Goal: Task Accomplishment & Management: Complete application form

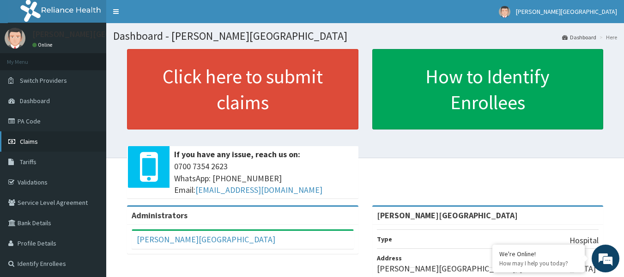
click at [22, 149] on link "Claims" at bounding box center [53, 141] width 106 height 20
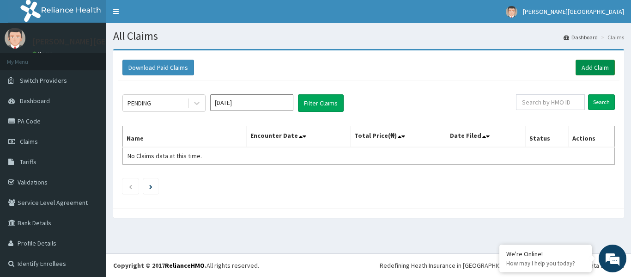
click at [588, 66] on link "Add Claim" at bounding box center [594, 68] width 39 height 16
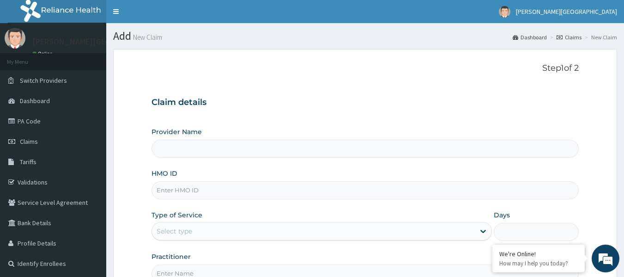
type input "[PERSON_NAME][GEOGRAPHIC_DATA]"
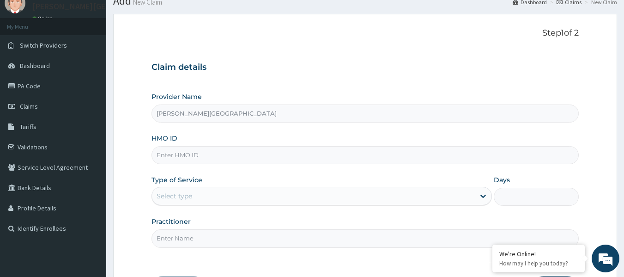
scroll to position [92, 0]
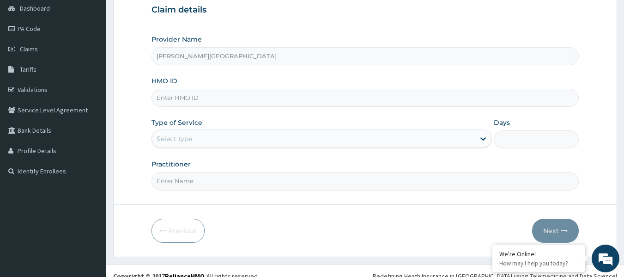
click at [241, 101] on input "HMO ID" at bounding box center [364, 98] width 427 height 18
type input "OSJ/10013/A"
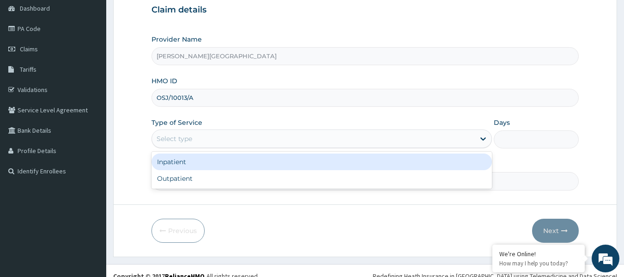
click at [234, 140] on div "Select type" at bounding box center [313, 138] width 323 height 15
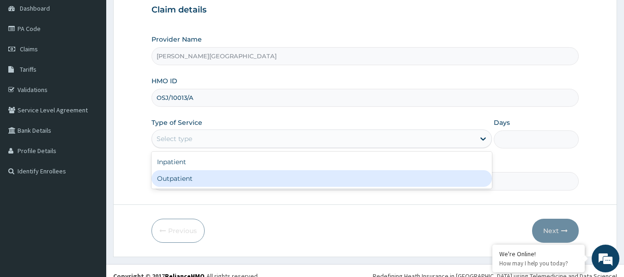
click at [199, 176] on div "Outpatient" at bounding box center [321, 178] width 340 height 17
type input "1"
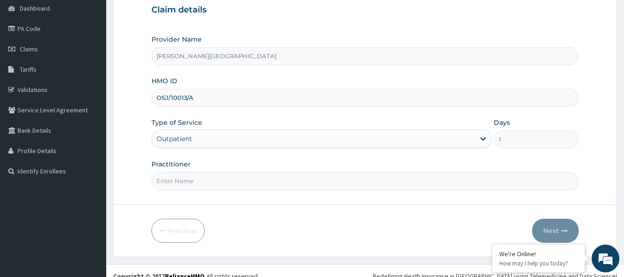
click at [198, 187] on input "Practitioner" at bounding box center [364, 181] width 427 height 18
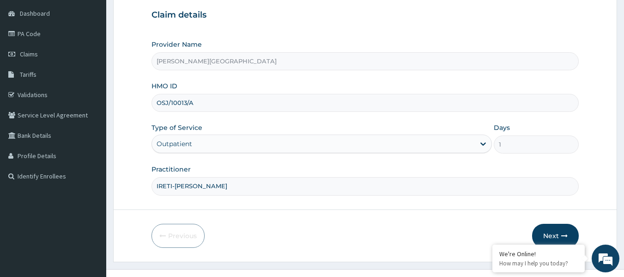
scroll to position [103, 0]
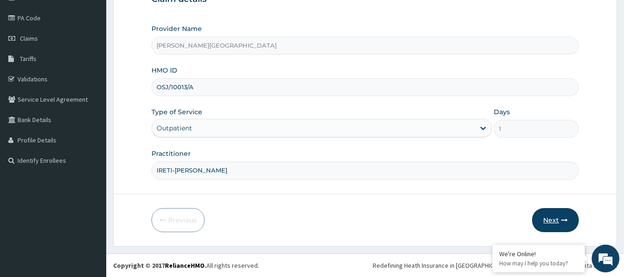
type input "IRETI-OLU AWOFESO"
click at [548, 221] on button "Next" at bounding box center [555, 220] width 47 height 24
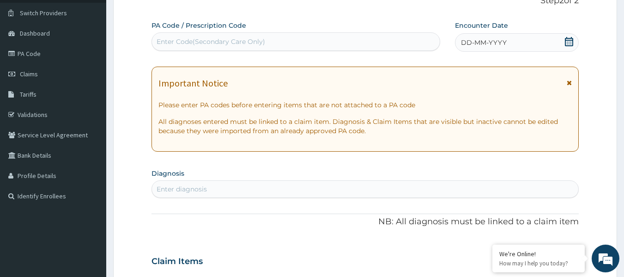
scroll to position [0, 0]
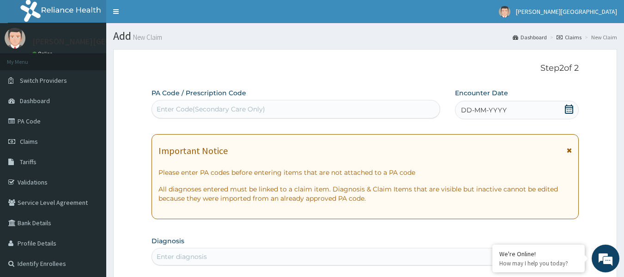
drag, startPoint x: 193, startPoint y: 106, endPoint x: 177, endPoint y: 106, distance: 16.2
click at [177, 106] on div "Enter Code(Secondary Care Only)" at bounding box center [210, 108] width 108 height 9
click at [343, 111] on div "Enter Code(Secondary Care Only)" at bounding box center [296, 109] width 288 height 15
paste input "PA/062CCC"
type input "PA/062CCC"
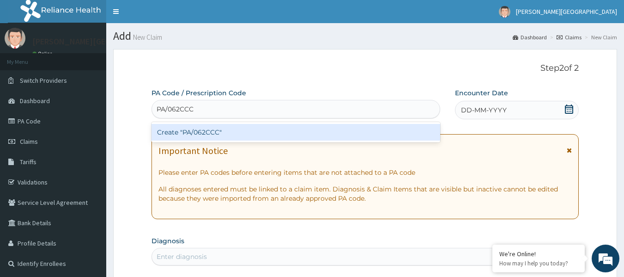
click at [231, 132] on div "Create "PA/062CCC"" at bounding box center [295, 132] width 289 height 17
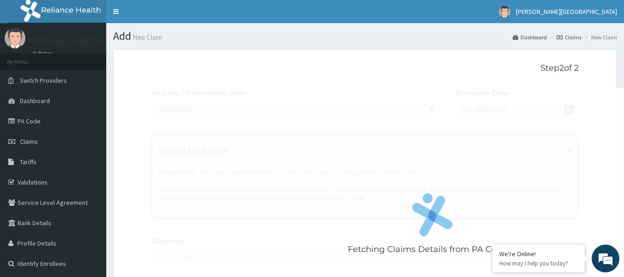
scroll to position [246, 0]
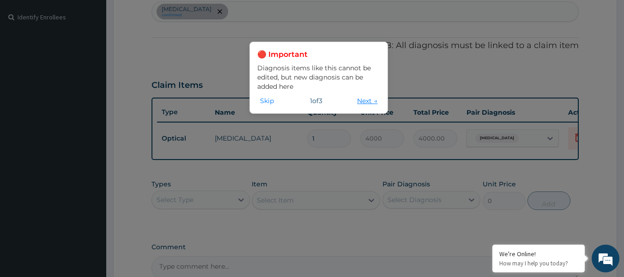
click at [357, 102] on button "Next →" at bounding box center [367, 101] width 26 height 10
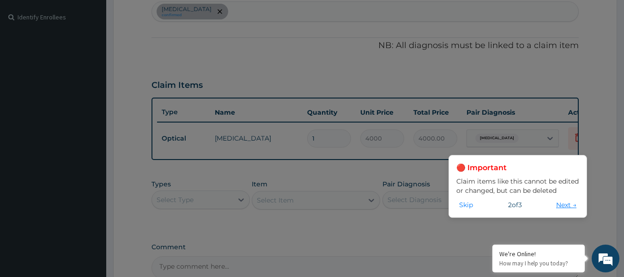
click at [569, 205] on button "Next →" at bounding box center [566, 204] width 26 height 10
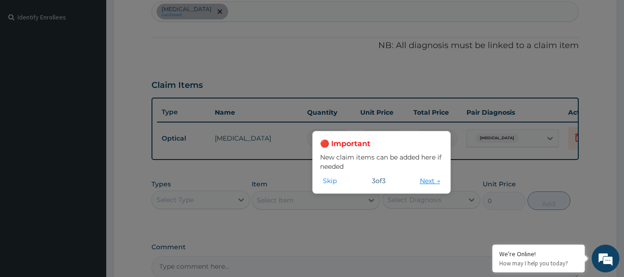
click at [424, 179] on button "Next →" at bounding box center [430, 180] width 26 height 10
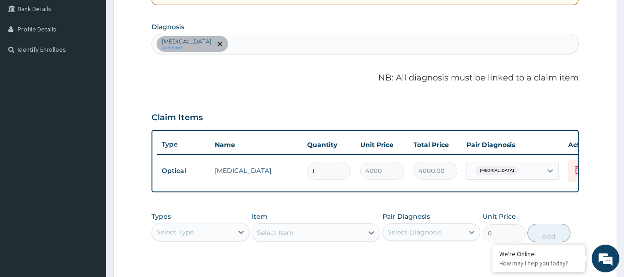
scroll to position [168, 0]
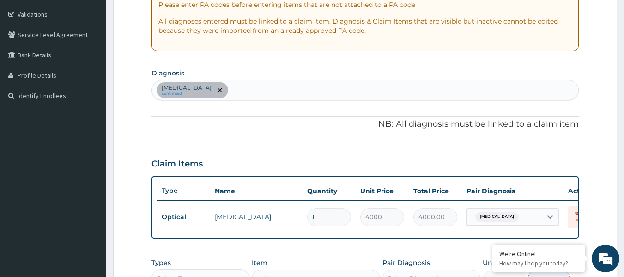
click at [243, 88] on div "Myopia confirmed" at bounding box center [365, 89] width 427 height 19
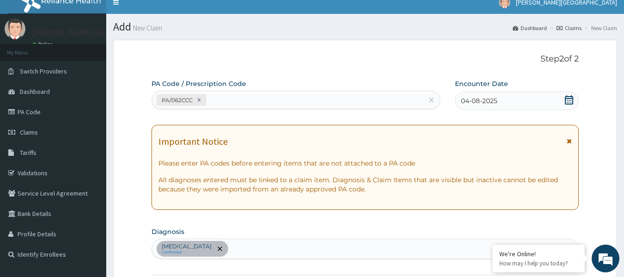
scroll to position [0, 0]
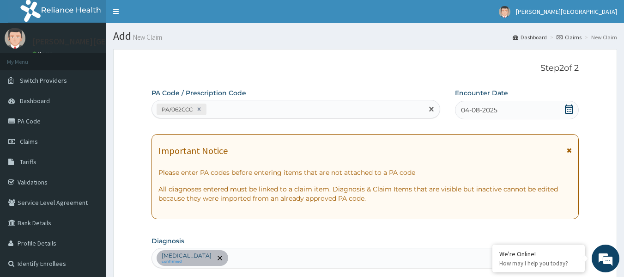
click at [252, 110] on div "PA/062CCC" at bounding box center [287, 109] width 271 height 15
paste input "PA/F9ADFF"
type input "PA/F9ADFF"
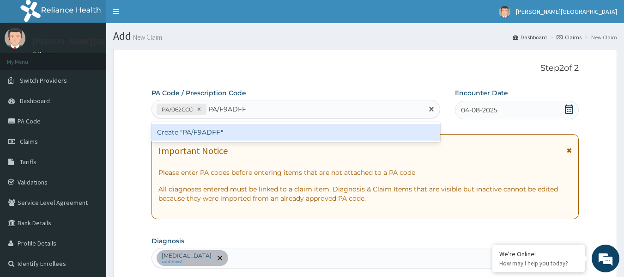
click at [238, 134] on div "Create "PA/F9ADFF"" at bounding box center [295, 132] width 289 height 17
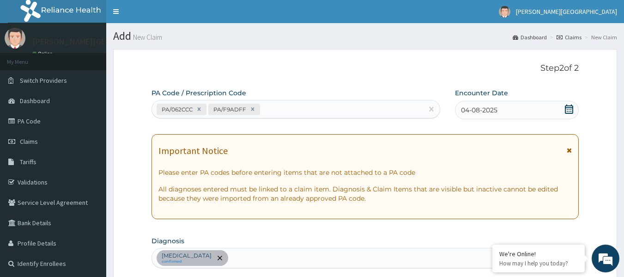
click at [290, 107] on div "PA/062CCC PA/F9ADFF" at bounding box center [287, 109] width 271 height 15
paste input "PA/76CB3F"
type input "PA/76CB3F"
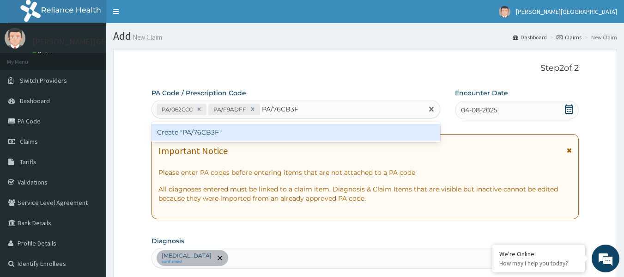
click at [287, 128] on div "Create "PA/76CB3F"" at bounding box center [295, 132] width 289 height 17
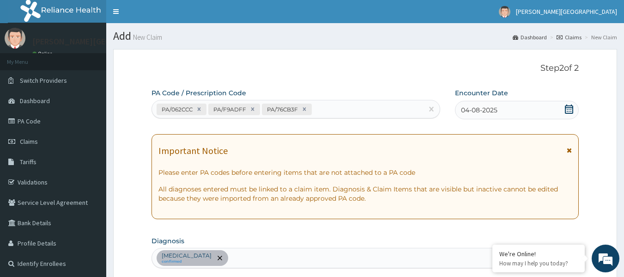
click at [337, 110] on div "PA/062CCC PA/F9ADFF PA/76CB3F" at bounding box center [287, 109] width 271 height 15
paste input "PA/67E027"
type input "PA/67E027"
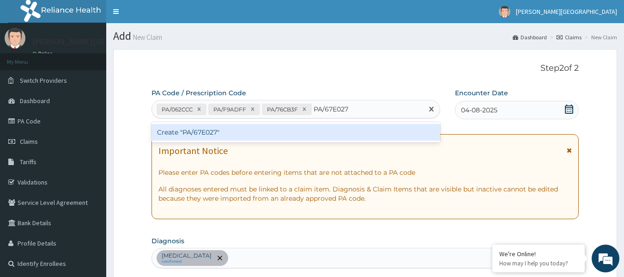
click at [309, 135] on div "Create "PA/67E027"" at bounding box center [295, 132] width 289 height 17
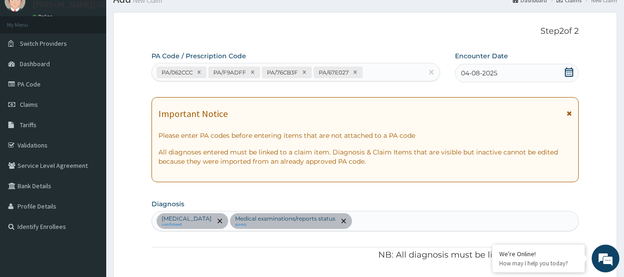
scroll to position [32, 0]
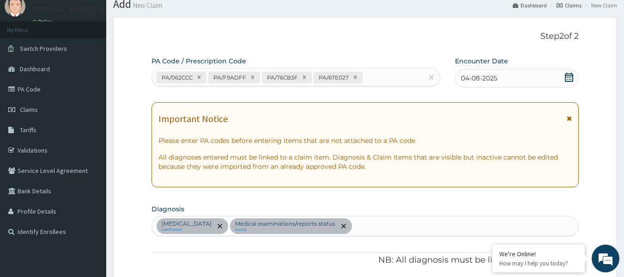
click at [389, 78] on div "PA/062CCC PA/F9ADFF PA/76CB3F PA/67E027" at bounding box center [287, 77] width 271 height 15
paste input "PA/3A080B"
type input "PA/3A080B"
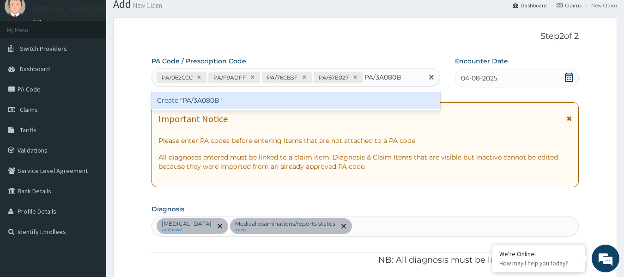
click at [339, 102] on div "Create "PA/3A080B"" at bounding box center [295, 100] width 289 height 17
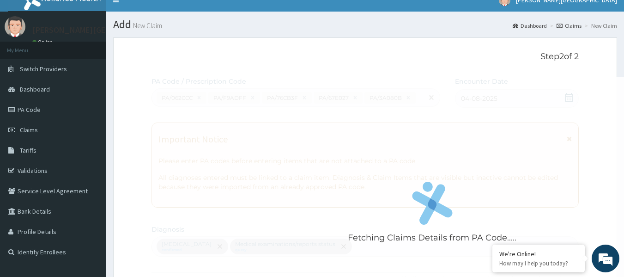
scroll to position [0, 0]
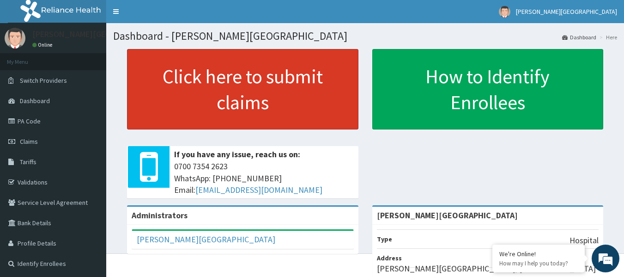
click at [297, 106] on link "Click here to submit claims" at bounding box center [242, 89] width 231 height 80
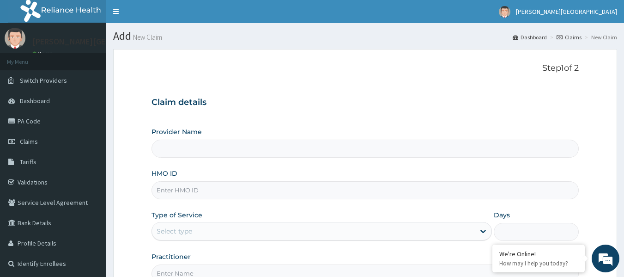
type input "[PERSON_NAME][GEOGRAPHIC_DATA]"
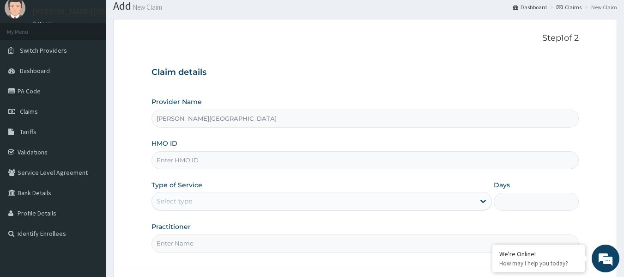
scroll to position [46, 0]
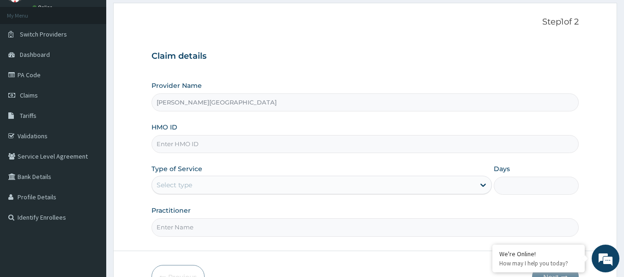
click at [225, 147] on input "HMO ID" at bounding box center [364, 144] width 427 height 18
type input "S"
type input "OSJ/10013/A"
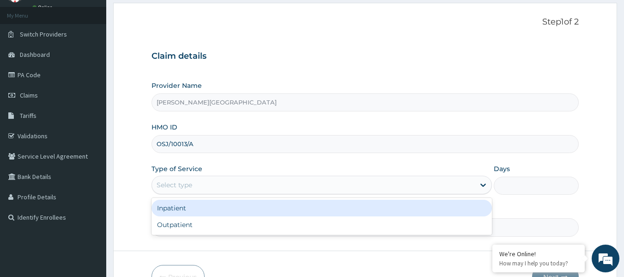
click at [208, 185] on div "Select type" at bounding box center [313, 184] width 323 height 15
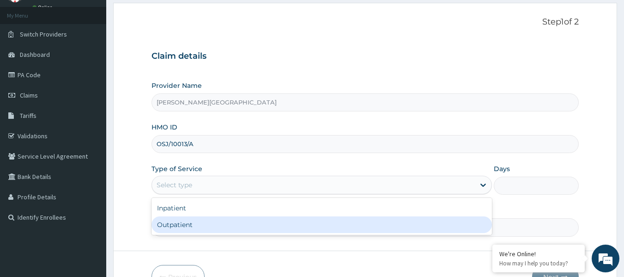
click at [184, 230] on div "Outpatient" at bounding box center [321, 224] width 340 height 17
type input "1"
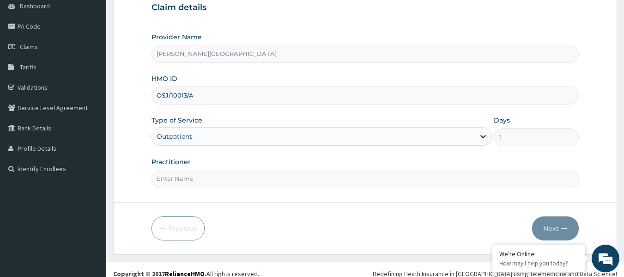
scroll to position [103, 0]
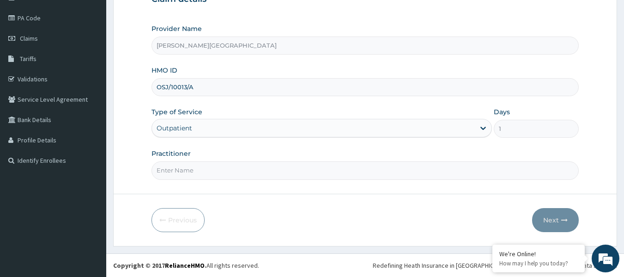
click at [209, 175] on input "Practitioner" at bounding box center [364, 170] width 427 height 18
click at [182, 173] on input "Practitioner" at bounding box center [364, 170] width 427 height 18
type input "DANLAMI"
click at [563, 211] on button "Next" at bounding box center [555, 220] width 47 height 24
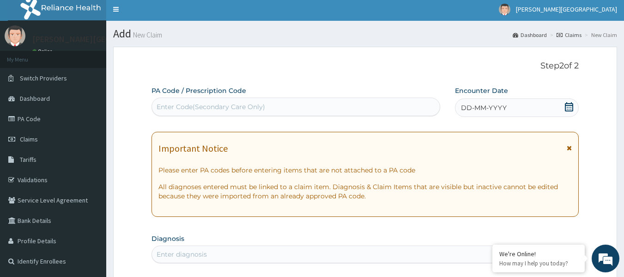
scroll to position [0, 0]
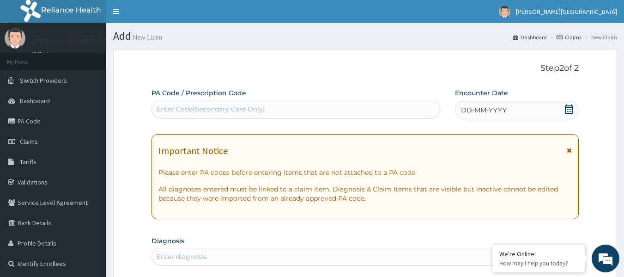
click at [225, 106] on div "Enter Code(Secondary Care Only)" at bounding box center [210, 108] width 108 height 9
paste input "PA/3A080B"
type input "PA/3A080B"
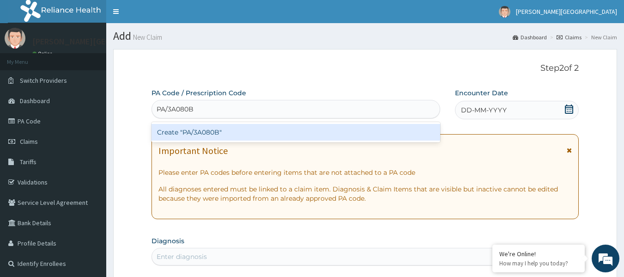
click at [221, 132] on div "Create "PA/3A080B"" at bounding box center [295, 132] width 289 height 17
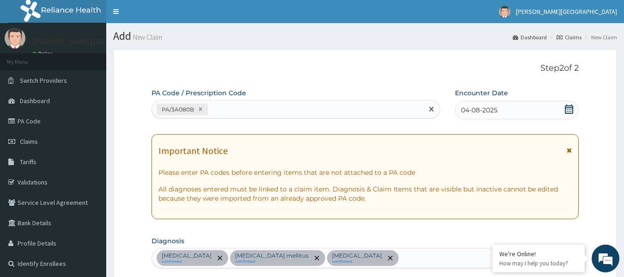
click at [257, 108] on div "PA/3A080B" at bounding box center [287, 109] width 271 height 15
paste input "PA/062CCC"
type input "PA/062CCC"
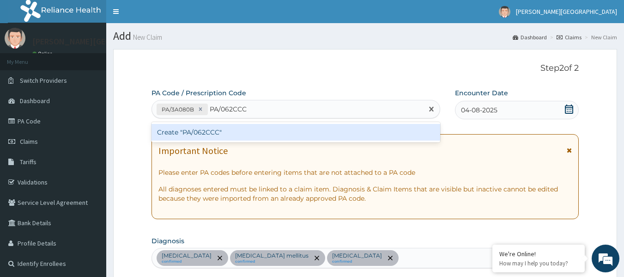
click at [280, 134] on div "Create "PA/062CCC"" at bounding box center [295, 132] width 289 height 17
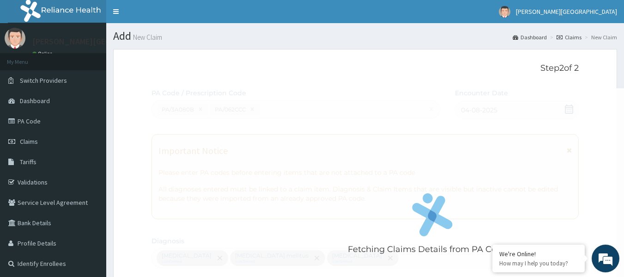
click at [257, 108] on div "Fetching Claims Details from PA Code....." at bounding box center [431, 226] width 561 height 277
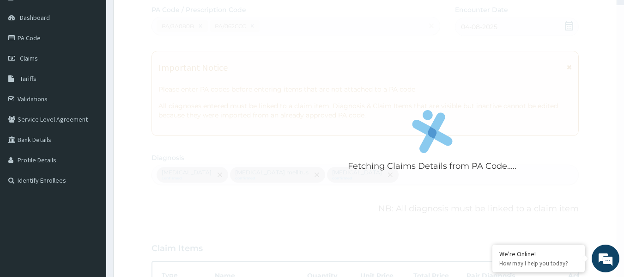
scroll to position [77, 0]
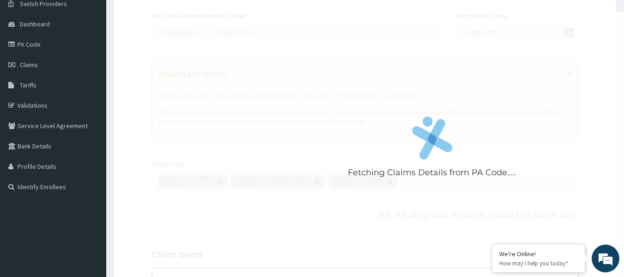
click at [284, 36] on div "Fetching Claims Details from PA Code....." at bounding box center [431, 150] width 561 height 277
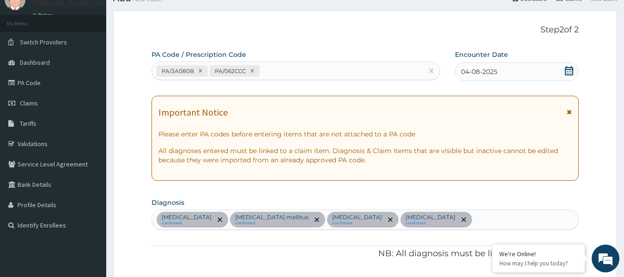
scroll to position [30, 0]
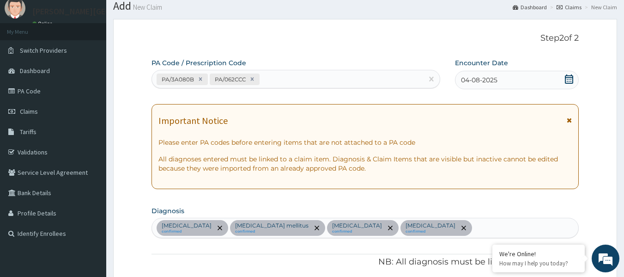
click at [305, 77] on div "PA/3A080B PA/062CCC" at bounding box center [287, 79] width 271 height 15
paste input "PA/F9ADFF"
type input "PA/F9ADFF"
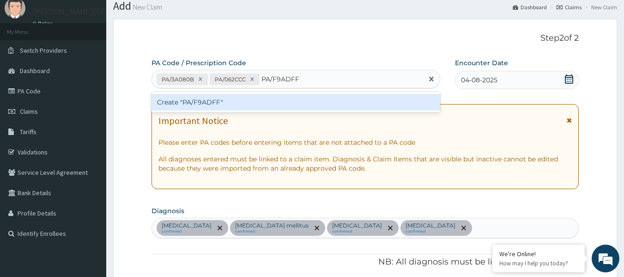
click at [299, 97] on div "Create "PA/F9ADFF"" at bounding box center [295, 102] width 289 height 17
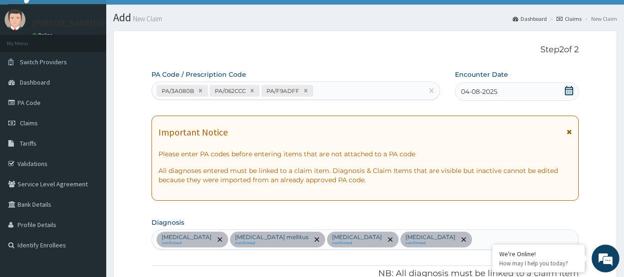
scroll to position [32, 0]
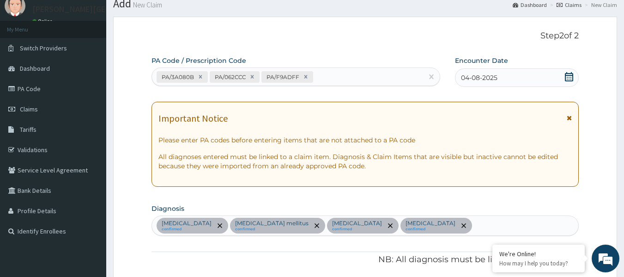
click at [337, 76] on div "PA/3A080B PA/062CCC PA/F9ADFF" at bounding box center [287, 76] width 271 height 15
paste input "PA/76CB3F"
type input "PA/76CB3F"
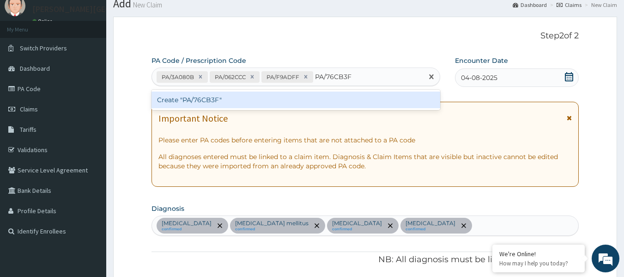
click at [326, 101] on div "Create "PA/76CB3F"" at bounding box center [295, 99] width 289 height 17
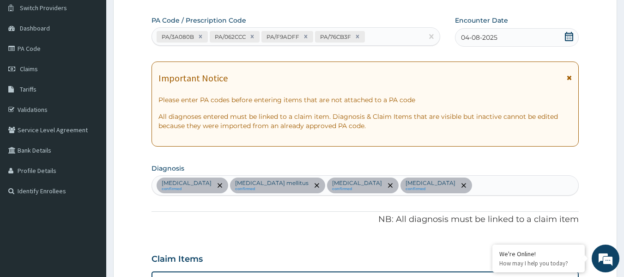
scroll to position [51, 0]
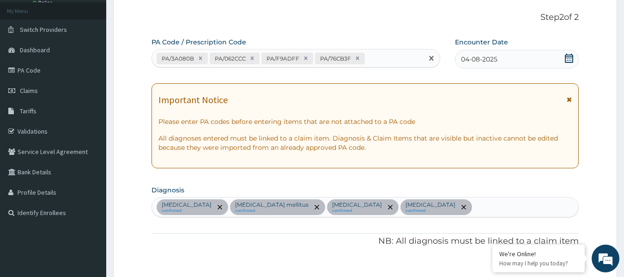
click at [385, 59] on div "PA/3A080B PA/062CCC PA/F9ADFF PA/76CB3F" at bounding box center [287, 58] width 271 height 15
paste input "PA/67E027"
type input "PA/67E027"
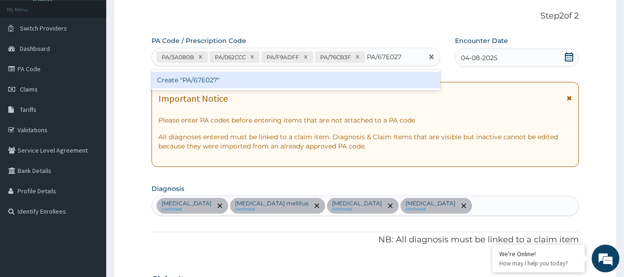
scroll to position [21, 0]
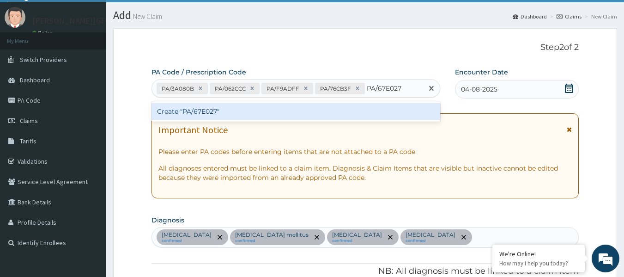
click at [311, 108] on div "Create "PA/67E027"" at bounding box center [295, 111] width 289 height 17
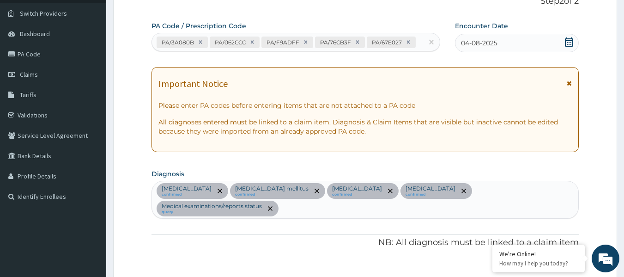
scroll to position [63, 0]
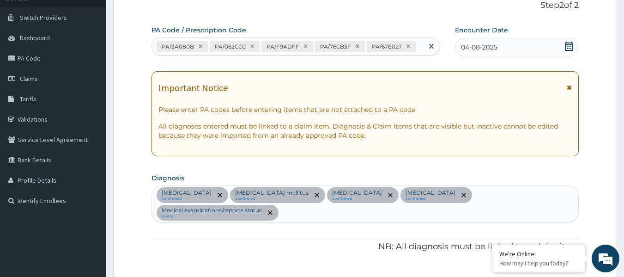
click at [421, 45] on div "PA/3A080B PA/062CCC PA/F9ADFF PA/76CB3F PA/67E027" at bounding box center [287, 46] width 271 height 15
paste input "PA/27D4F2"
type input "PA/27D4F2"
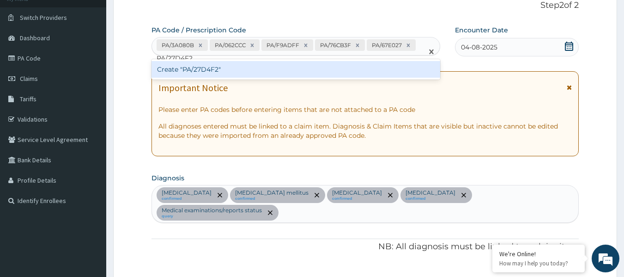
click at [277, 75] on div "Create "PA/27D4F2"" at bounding box center [295, 69] width 289 height 17
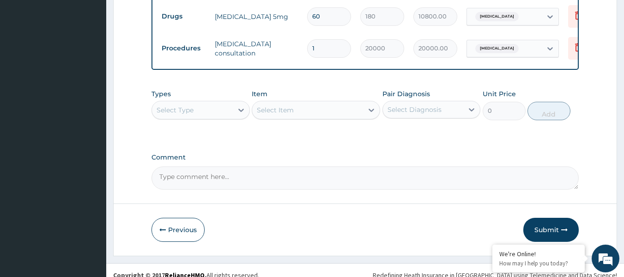
scroll to position [1071, 0]
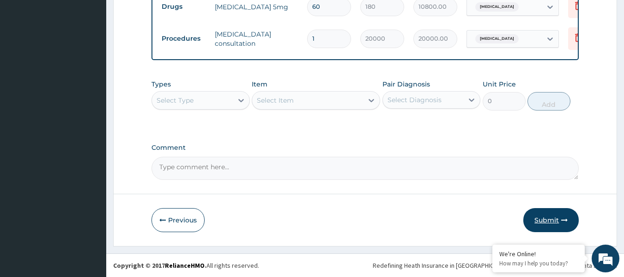
click at [544, 221] on button "Submit" at bounding box center [550, 220] width 55 height 24
